Goal: Task Accomplishment & Management: Complete application form

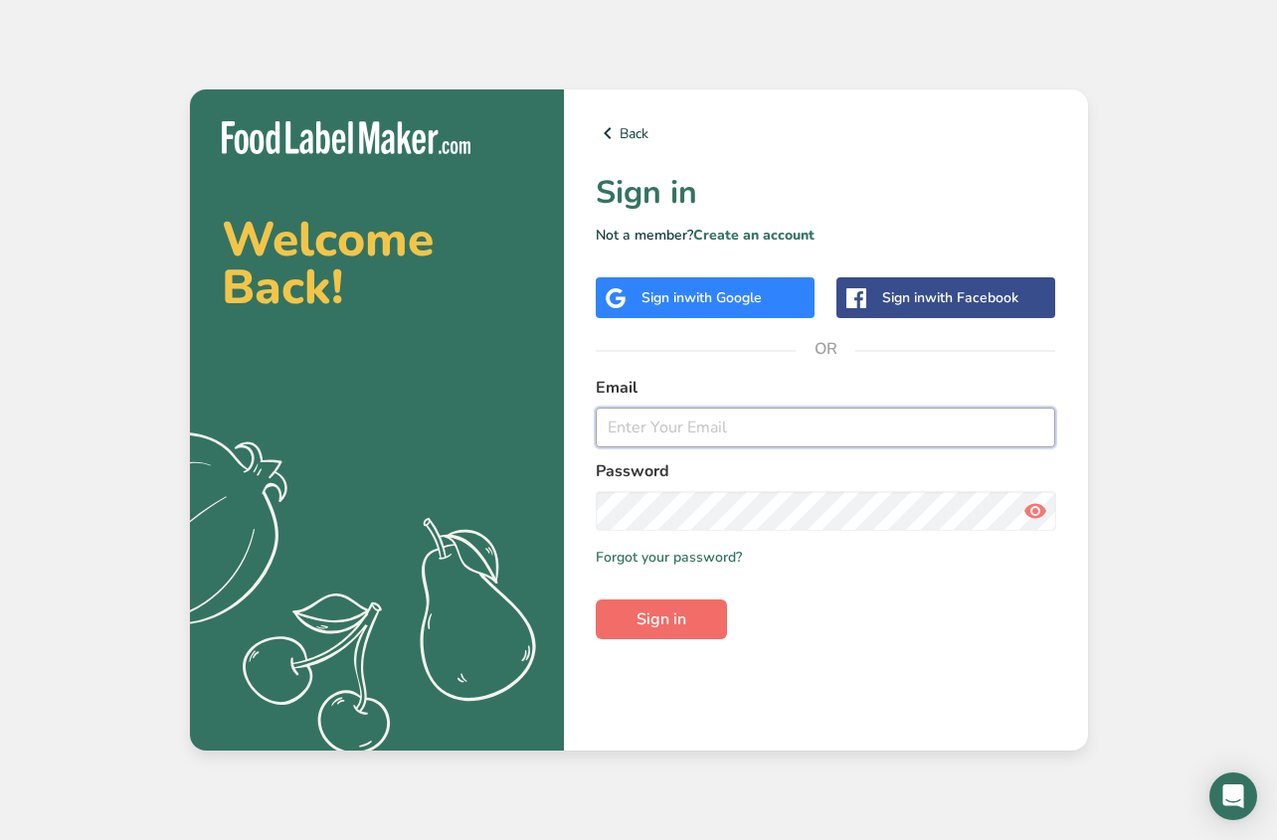
type input "[EMAIL_ADDRESS][DOMAIN_NAME]"
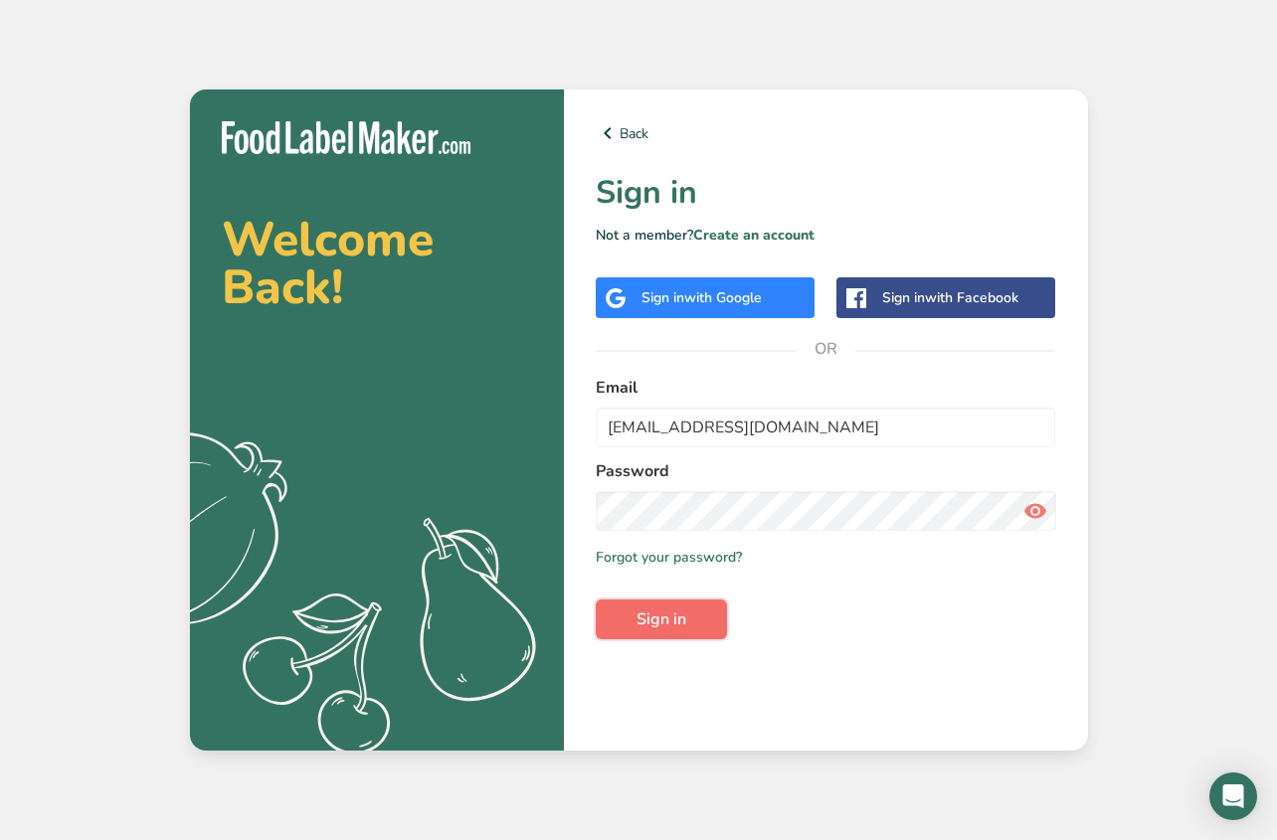
click at [656, 622] on span "Sign in" at bounding box center [661, 620] width 50 height 24
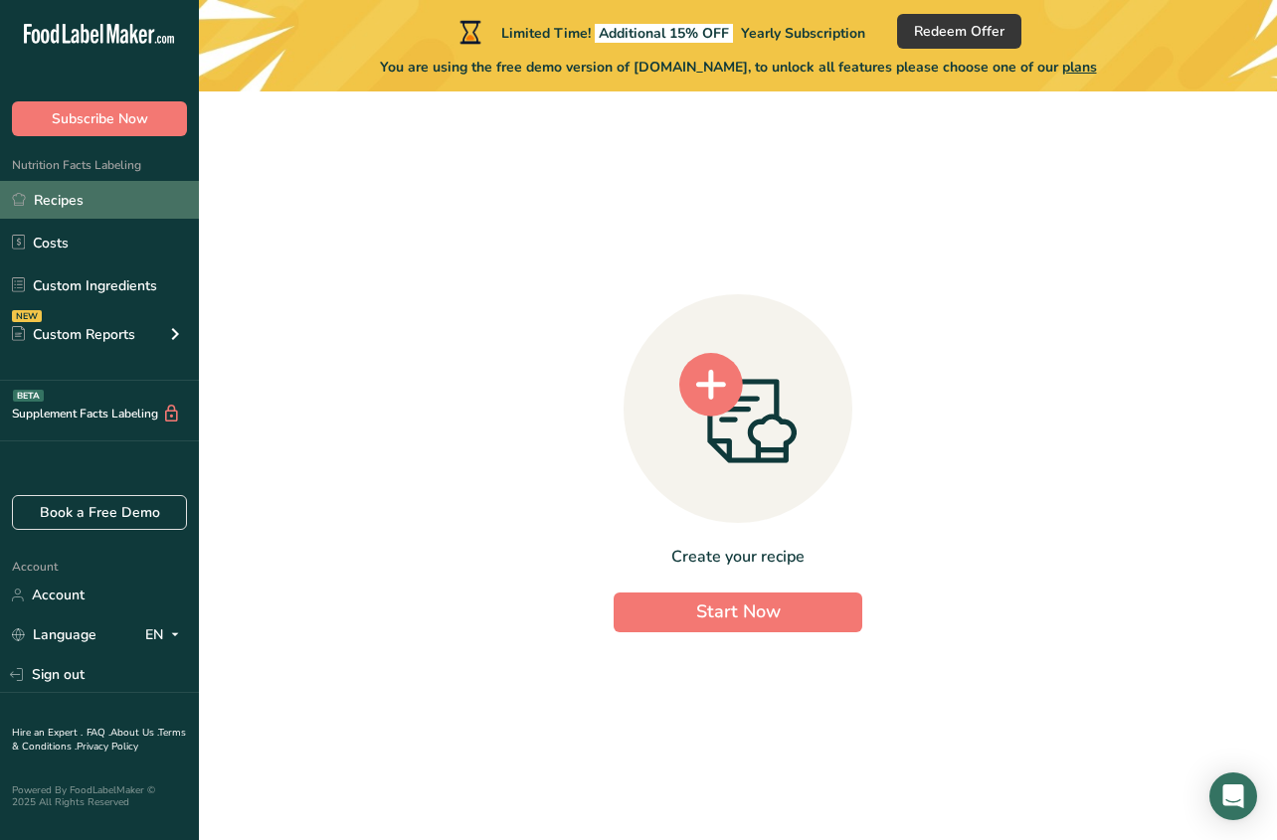
click at [117, 205] on link "Recipes" at bounding box center [99, 200] width 199 height 38
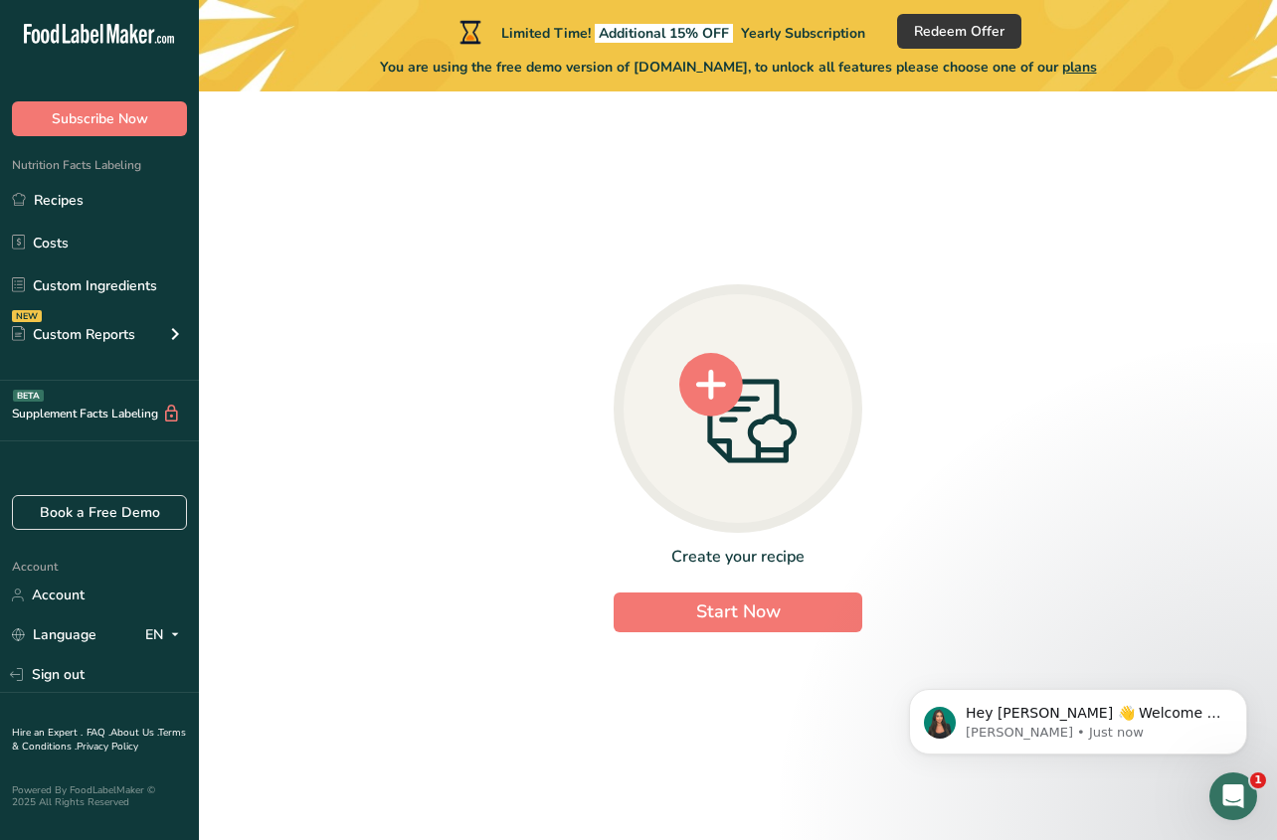
click at [696, 396] on circle at bounding box center [711, 385] width 64 height 64
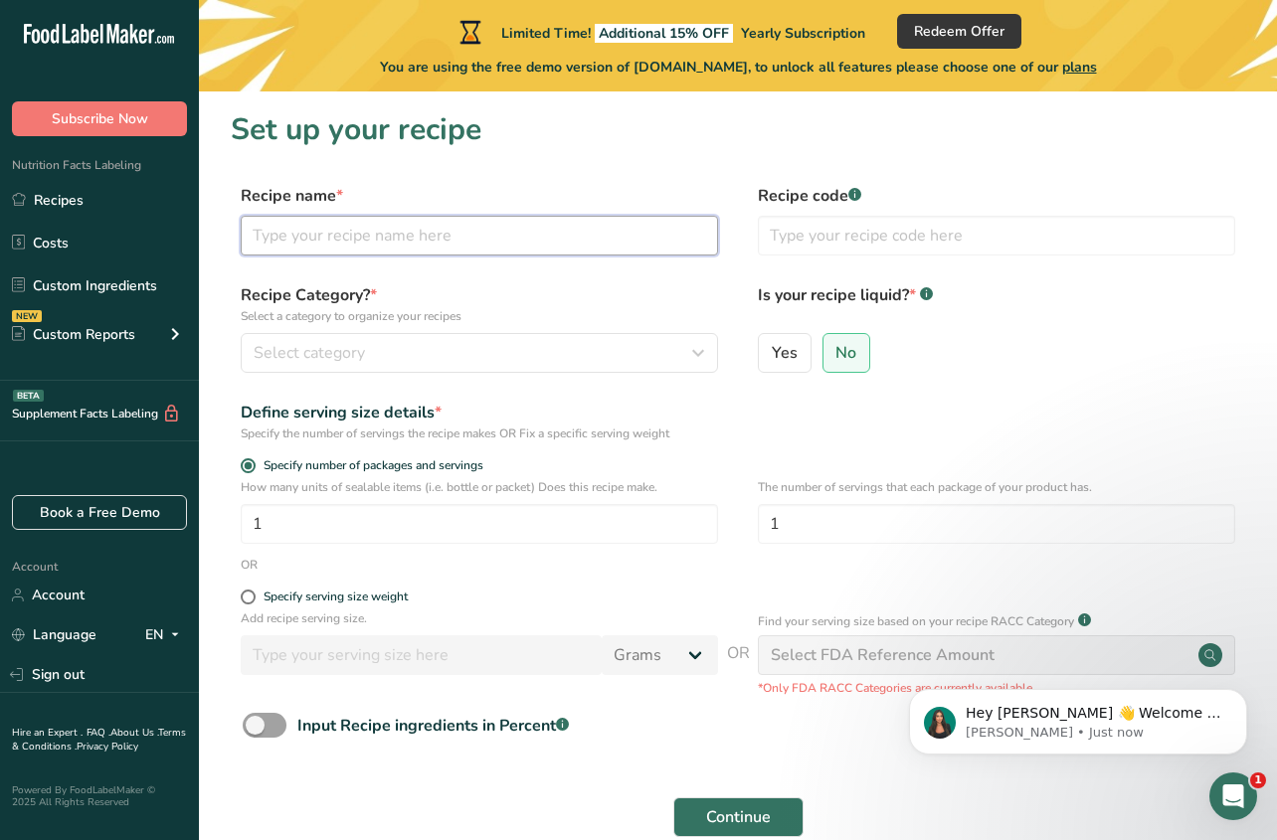
click at [497, 230] on input "text" at bounding box center [479, 236] width 477 height 40
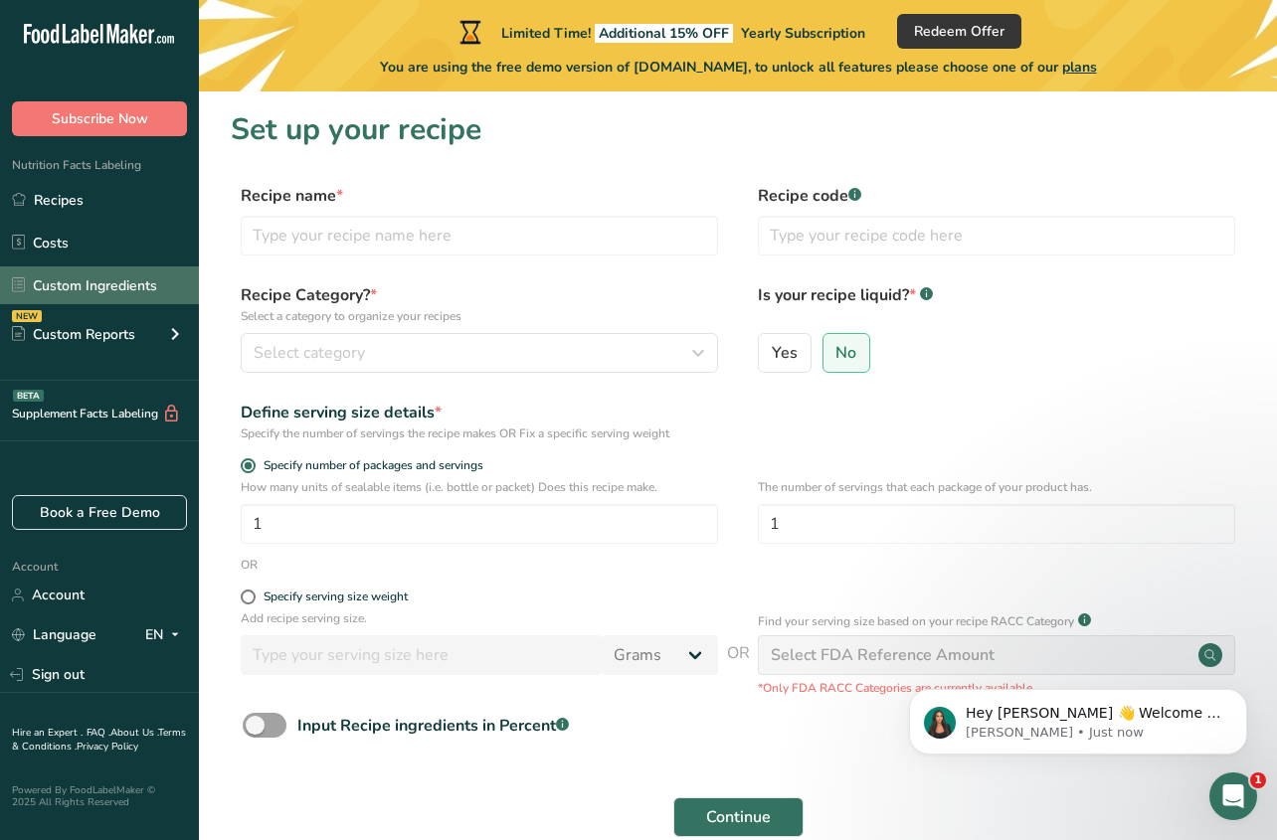
click at [90, 294] on link "Custom Ingredients" at bounding box center [99, 286] width 199 height 38
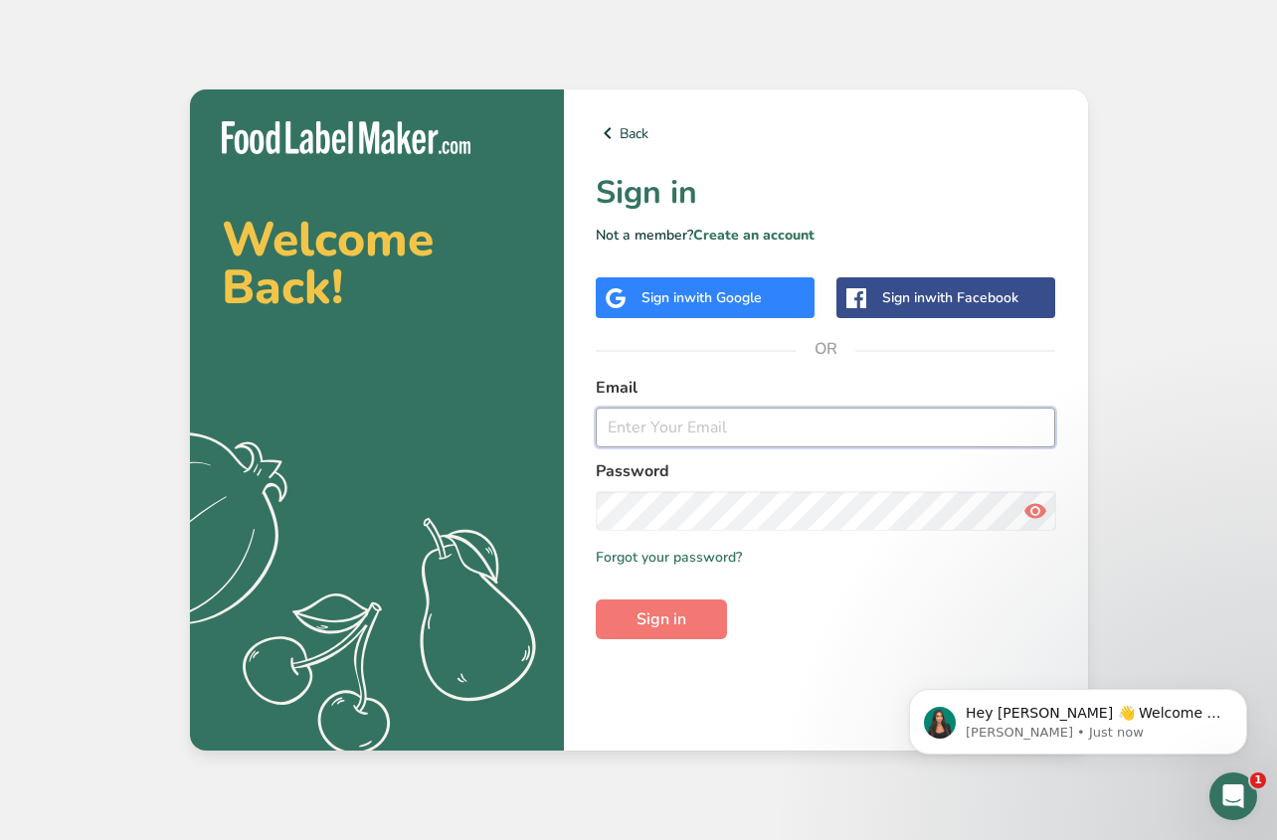
type input "[EMAIL_ADDRESS][DOMAIN_NAME]"
